Goal: Use online tool/utility: Utilize a website feature to perform a specific function

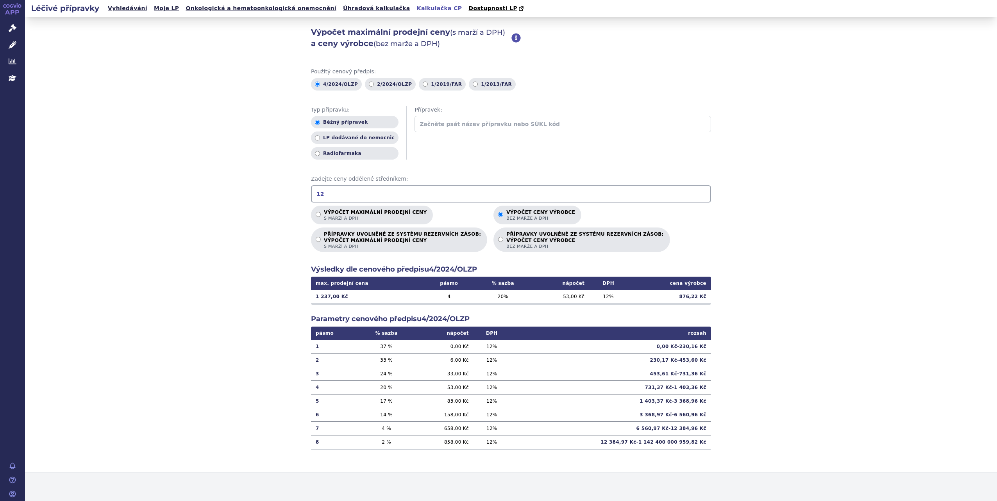
type input "1"
type input "12578.00"
